Goal: Information Seeking & Learning: Learn about a topic

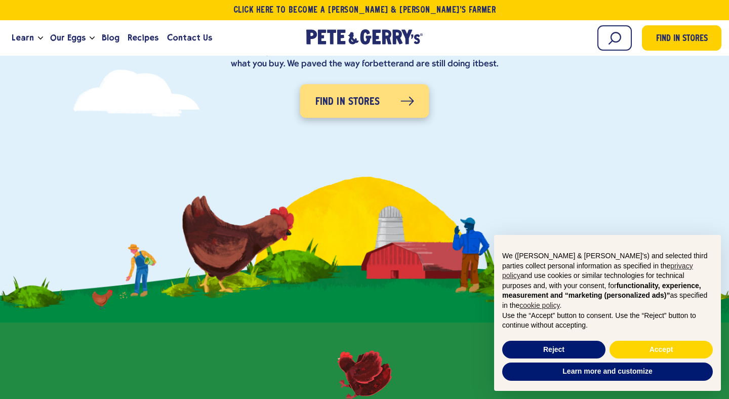
scroll to position [213, 0]
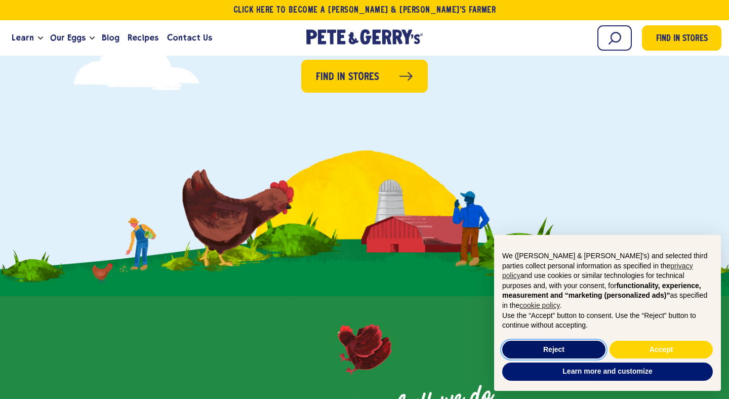
click at [544, 345] on button "Reject" at bounding box center [553, 350] width 103 height 18
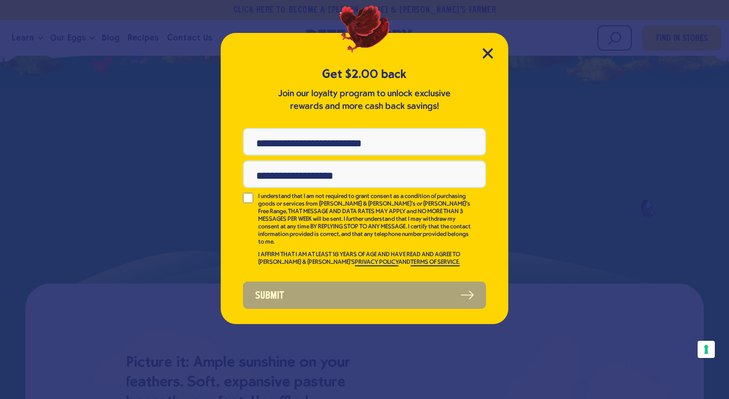
scroll to position [0, 0]
click at [485, 51] on icon "Close Modal" at bounding box center [487, 53] width 9 height 9
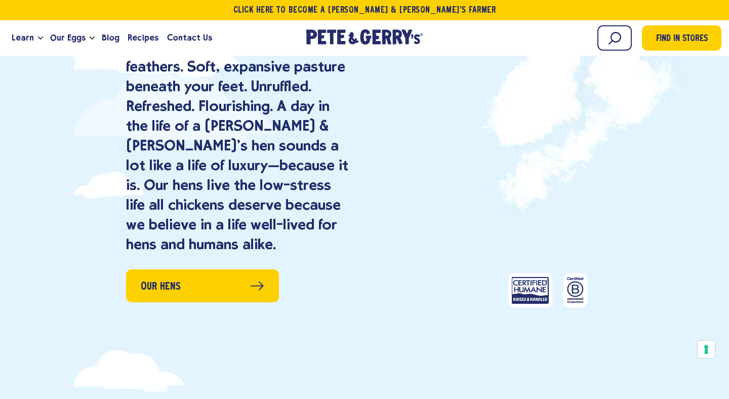
scroll to position [707, 0]
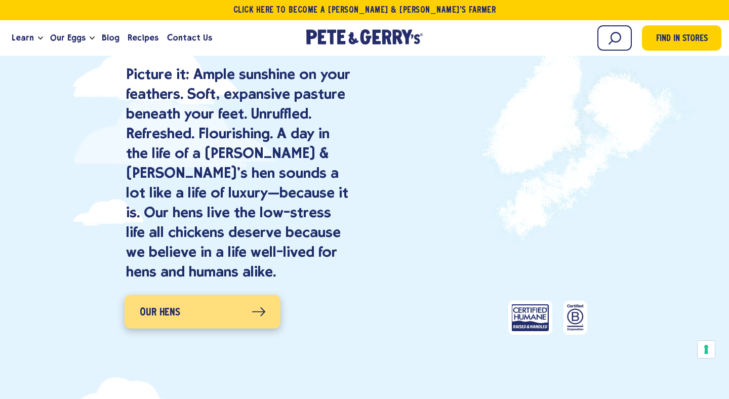
click at [259, 307] on icon at bounding box center [258, 312] width 14 height 10
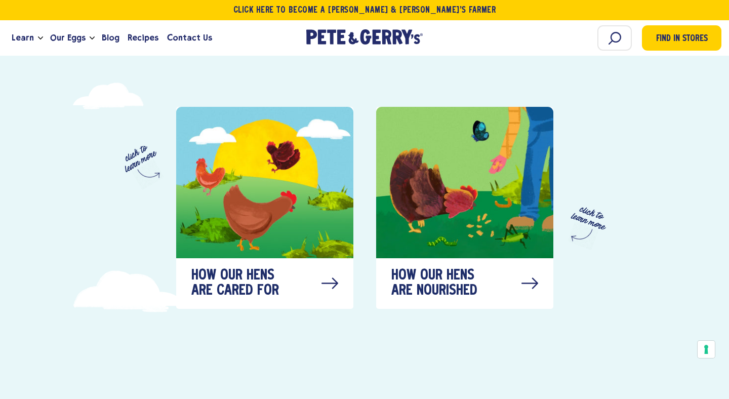
scroll to position [496, 0]
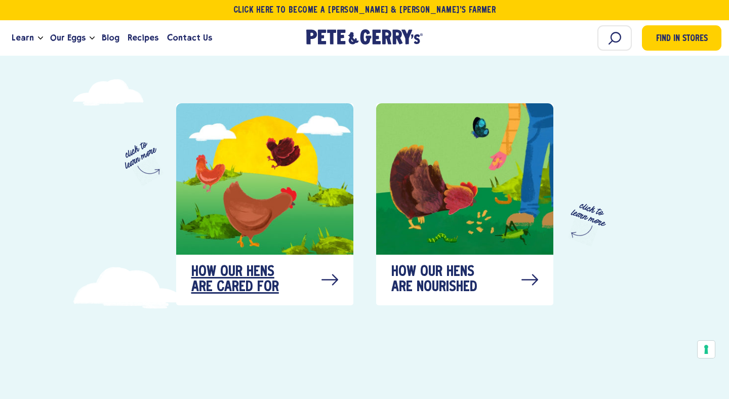
click at [244, 265] on span "How our hens are cared for" at bounding box center [241, 280] width 101 height 30
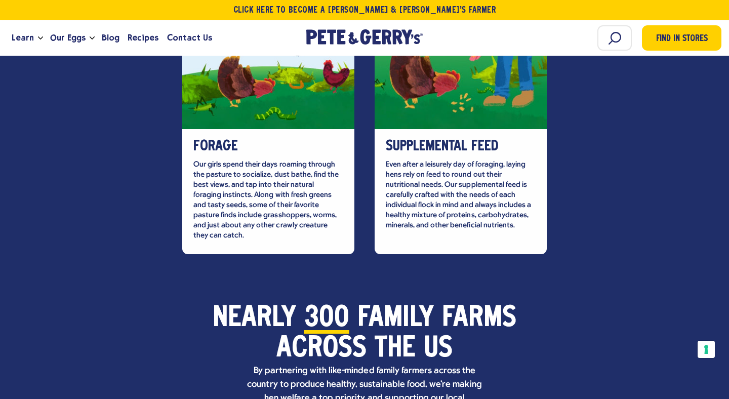
scroll to position [3027, 0]
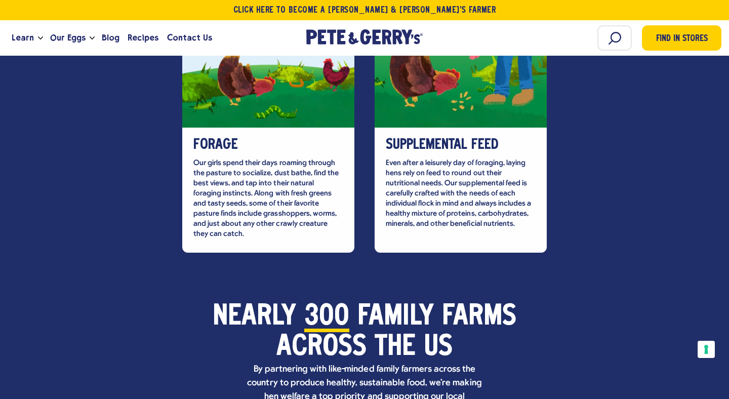
click at [326, 302] on span "300" at bounding box center [326, 317] width 45 height 30
